Goal: Task Accomplishment & Management: Manage account settings

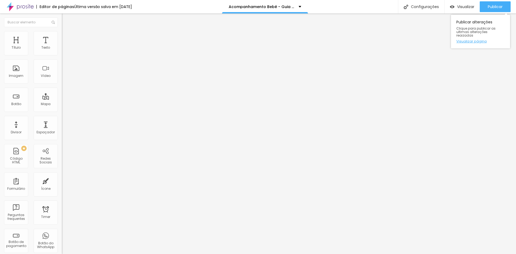
click at [472, 39] on link "Visualizar página" at bounding box center [480, 40] width 48 height 3
click at [41, 49] on div "Texto" at bounding box center [45, 48] width 9 height 4
drag, startPoint x: 47, startPoint y: 42, endPoint x: 53, endPoint y: 45, distance: 6.5
click at [53, 45] on div "Título Texto Imagem Vídeo Botão Mapa Divisor Espaçador PREMIUM Código HTML Rede…" at bounding box center [31, 158] width 62 height 254
click at [62, 52] on button "button" at bounding box center [66, 49] width 8 height 6
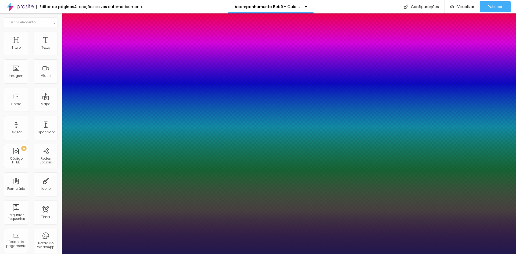
type input "1"
drag, startPoint x: 73, startPoint y: 88, endPoint x: 78, endPoint y: 89, distance: 5.0
drag, startPoint x: 78, startPoint y: 89, endPoint x: 85, endPoint y: 91, distance: 6.5
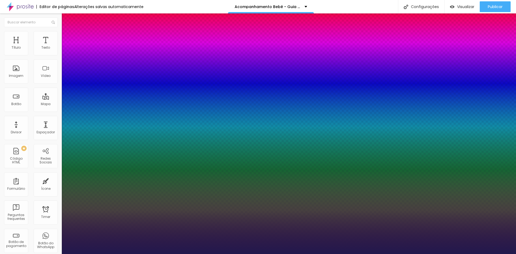
type input "33"
type input "1"
type input "42"
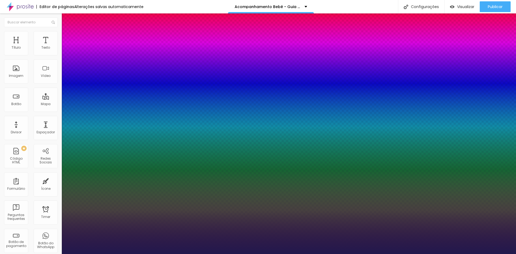
type input "1"
type input "44"
type input "1"
type input "47"
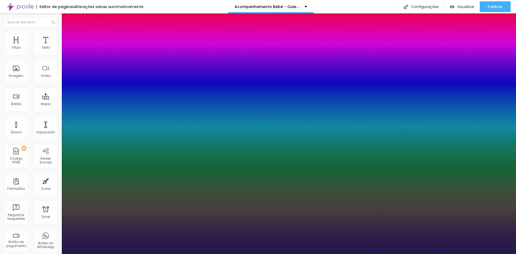
type input "47"
type input "1"
type input "52"
type input "1"
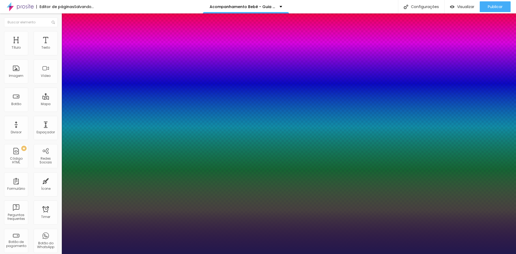
type input "51"
type input "1"
type input "50"
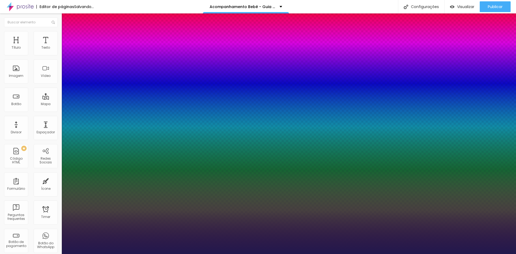
type input "1"
drag, startPoint x: 79, startPoint y: 91, endPoint x: 86, endPoint y: 92, distance: 7.0
type input "50"
click at [289, 254] on div at bounding box center [258, 254] width 516 height 0
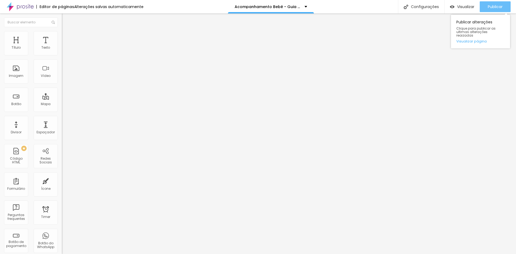
click at [498, 8] on span "Publicar" at bounding box center [494, 7] width 15 height 4
click at [64, 78] on icon "button" at bounding box center [65, 76] width 3 height 3
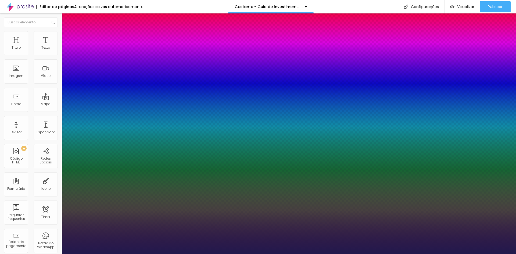
type input "1"
type input "21"
type input "1"
type input "44"
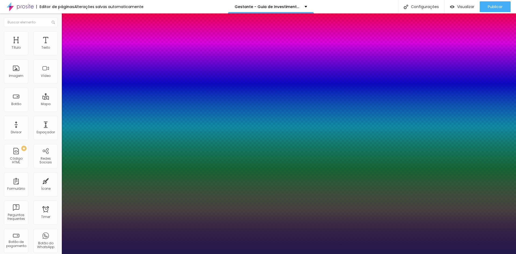
type input "44"
type input "1"
type input "48"
type input "1"
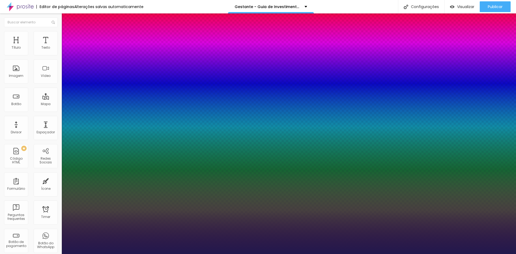
type input "49"
type input "1"
type input "50"
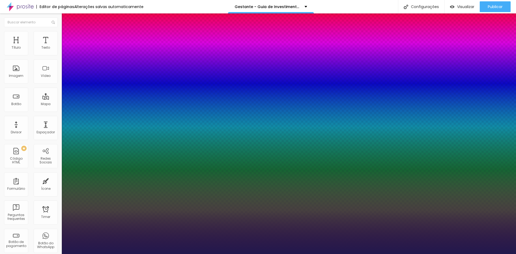
type input "1"
type input "51"
type input "1"
type input "50"
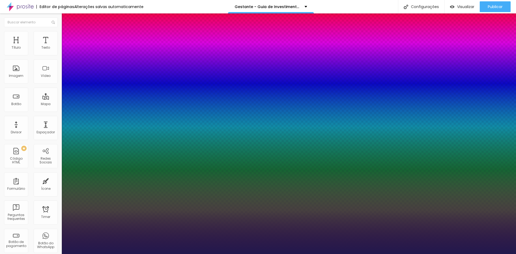
type input "50"
type input "1"
type input "49"
type input "1"
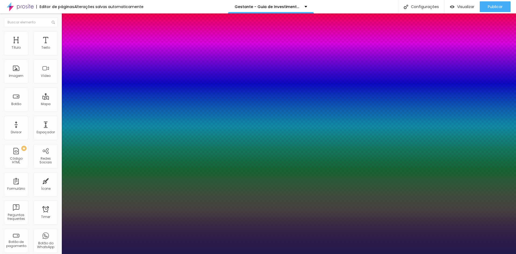
type input "48"
type input "1"
type input "49"
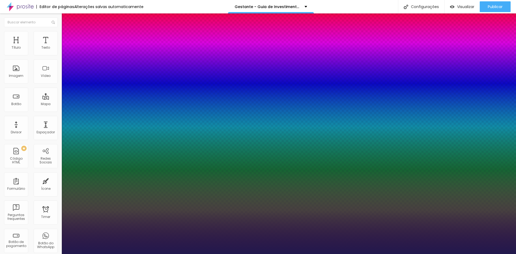
type input "1"
type input "50"
type input "1"
drag, startPoint x: 74, startPoint y: 150, endPoint x: 86, endPoint y: 150, distance: 12.1
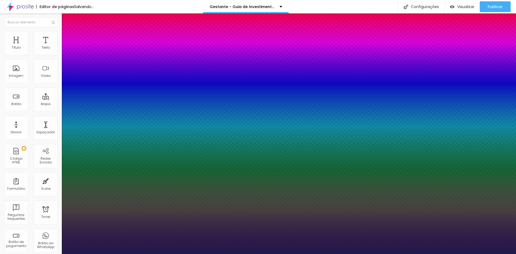
type input "50"
click at [172, 254] on div at bounding box center [258, 254] width 516 height 0
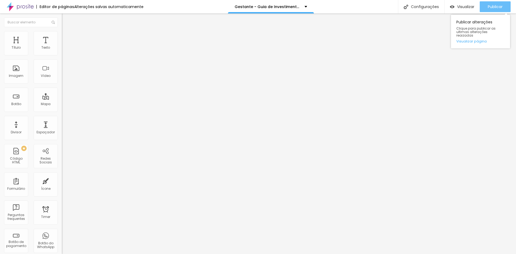
click at [489, 7] on span "Publicar" at bounding box center [494, 7] width 15 height 4
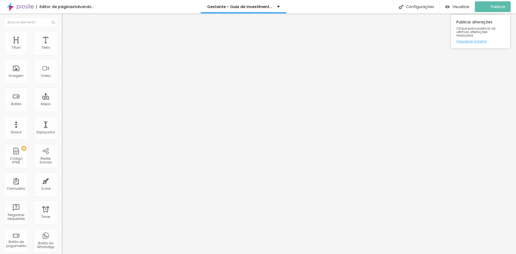
click at [484, 39] on link "Visualizar página" at bounding box center [480, 40] width 48 height 3
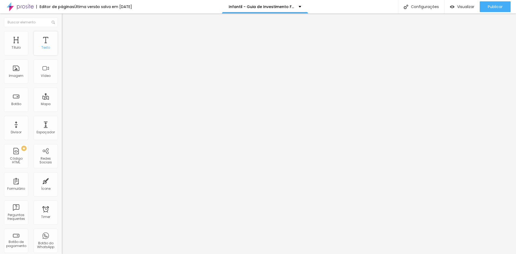
click at [49, 45] on div "Texto" at bounding box center [46, 43] width 24 height 24
click at [62, 79] on button "button" at bounding box center [66, 77] width 8 height 6
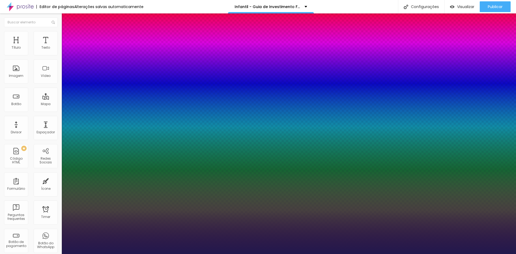
type input "1"
drag, startPoint x: 77, startPoint y: 149, endPoint x: 84, endPoint y: 151, distance: 7.2
type input "47"
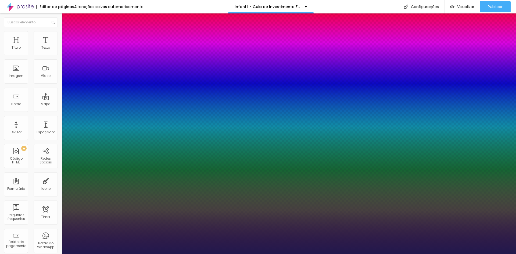
type input "1"
type input "51"
type input "1"
type input "50"
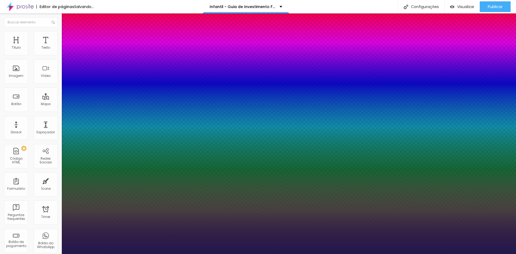
type input "50"
type input "1"
type input "49"
type input "1"
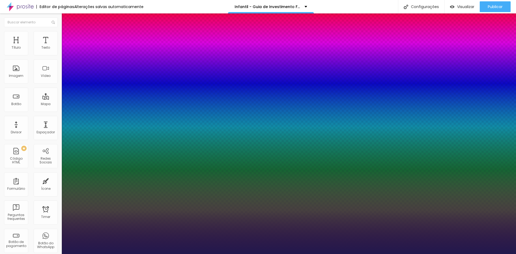
type input "50"
type input "1"
type input "51"
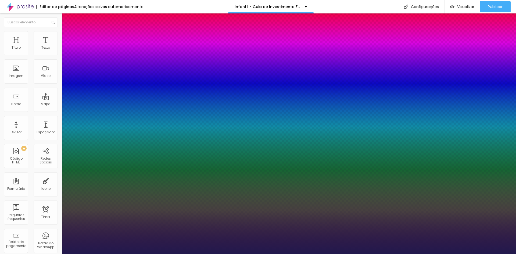
type input "1"
type input "52"
type input "1"
type input "51"
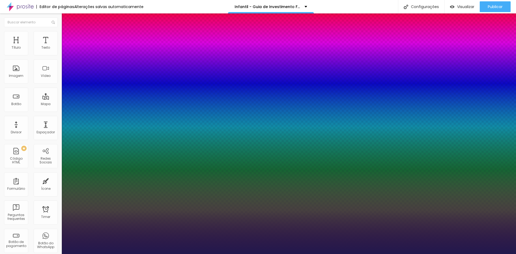
type input "51"
type input "1"
type input "50"
type input "1"
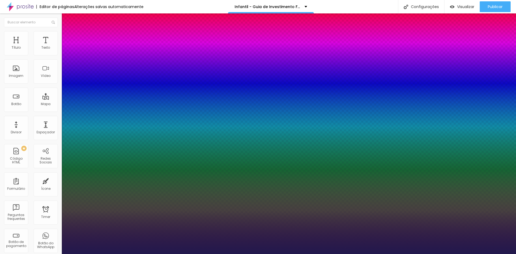
type input "48"
type input "1"
type input "49"
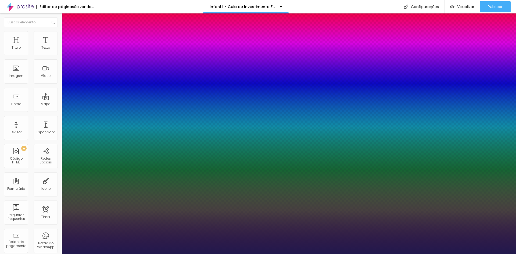
type input "1"
type input "50"
type input "1"
type input "51"
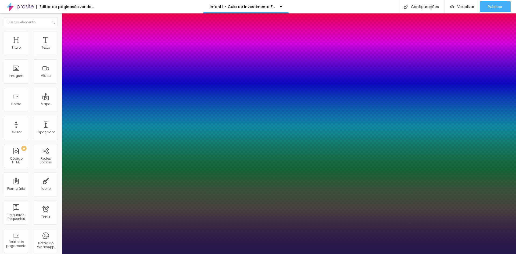
type input "51"
type input "1"
type input "52"
type input "1"
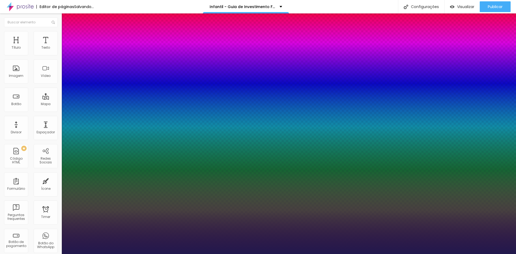
type input "51"
type input "1"
type input "50"
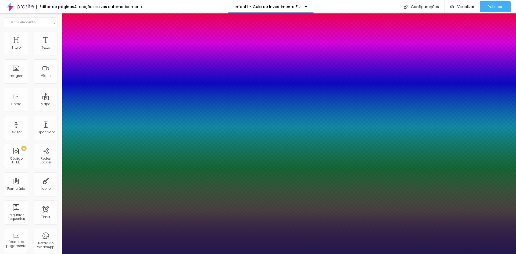
type input "1"
drag, startPoint x: 84, startPoint y: 151, endPoint x: 87, endPoint y: 152, distance: 3.1
type input "50"
click at [244, 254] on div at bounding box center [258, 254] width 516 height 0
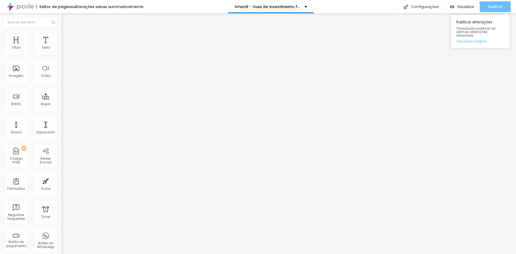
click at [492, 12] on div "Publicar" at bounding box center [494, 6] width 15 height 11
click at [491, 3] on div "Publicar" at bounding box center [494, 6] width 15 height 11
click at [473, 39] on link "Visualizar página" at bounding box center [480, 40] width 48 height 3
click at [62, 79] on button "button" at bounding box center [66, 77] width 8 height 6
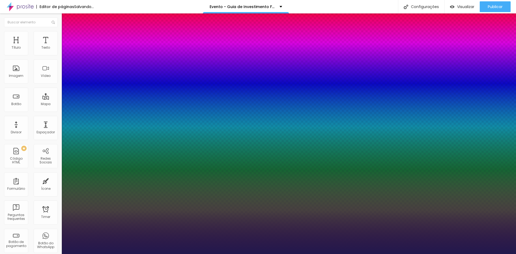
type input "1"
type input "22"
type input "1"
type input "25"
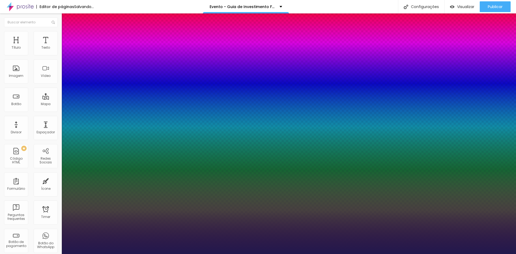
type input "25"
type input "1"
type input "27"
type input "1"
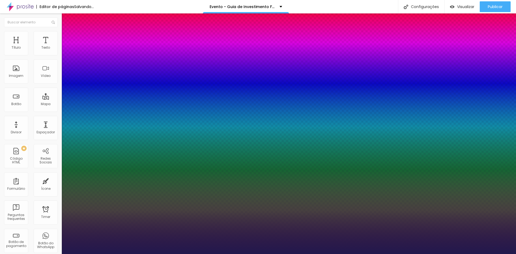
type input "37"
type input "1"
type input "48"
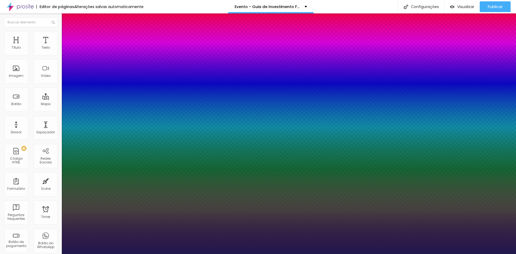
type input "1"
type input "55"
type input "1"
type input "59"
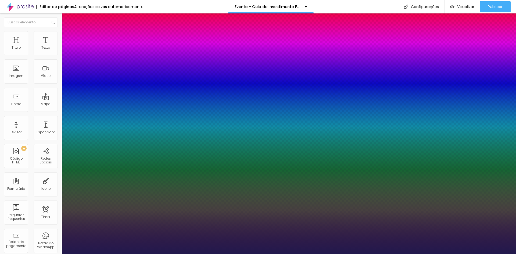
type input "59"
type input "1"
type input "61"
type input "1"
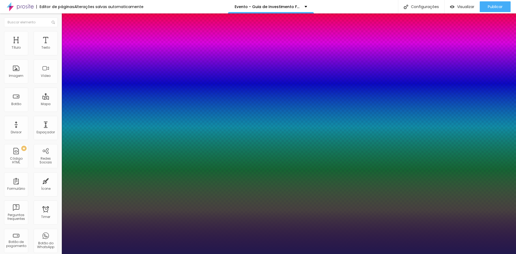
type input "59"
type input "1"
type input "57"
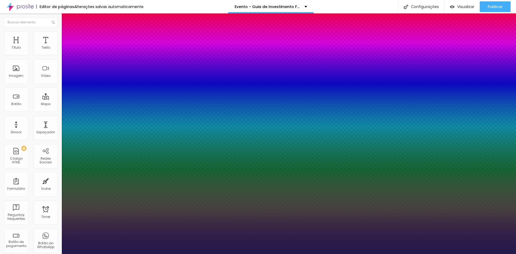
type input "1"
type input "56"
type input "1"
type input "55"
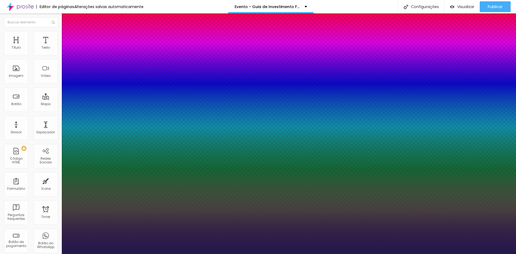
type input "55"
type input "1"
type input "53"
type input "1"
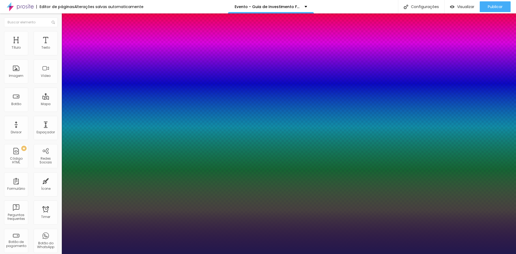
type input "52"
type input "1"
type input "50"
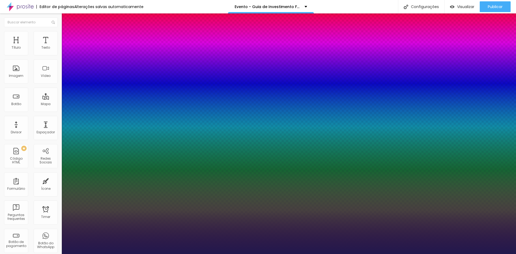
type input "1"
drag, startPoint x: 75, startPoint y: 151, endPoint x: 87, endPoint y: 154, distance: 12.5
type input "50"
type input "1"
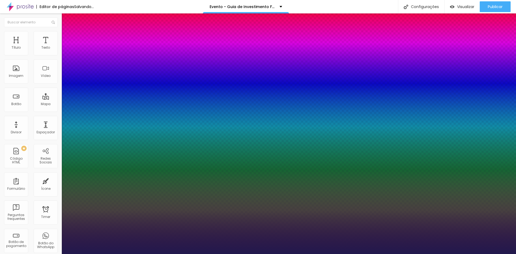
click at [342, 254] on div at bounding box center [258, 254] width 516 height 0
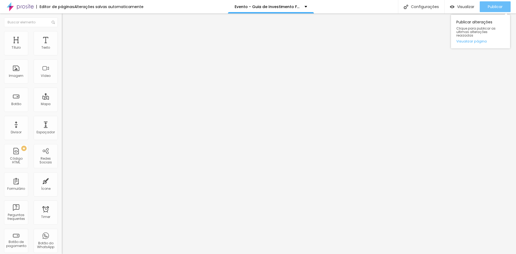
click at [498, 8] on span "Publicar" at bounding box center [494, 7] width 15 height 4
